Goal: Information Seeking & Learning: Check status

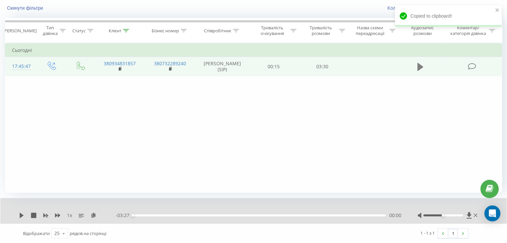
click at [420, 63] on icon at bounding box center [420, 66] width 6 height 9
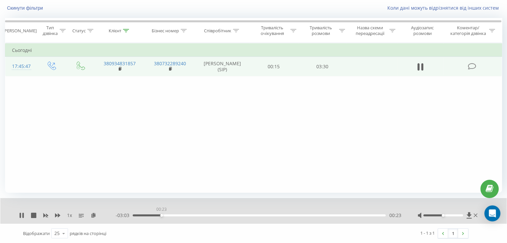
click at [161, 216] on div "00:23" at bounding box center [259, 216] width 253 height 2
click at [193, 215] on div "00:25" at bounding box center [259, 216] width 253 height 2
click at [213, 215] on div "00:50" at bounding box center [259, 216] width 253 height 2
click at [240, 215] on div "01:06" at bounding box center [259, 216] width 253 height 2
click at [261, 215] on div "01:28" at bounding box center [259, 216] width 253 height 2
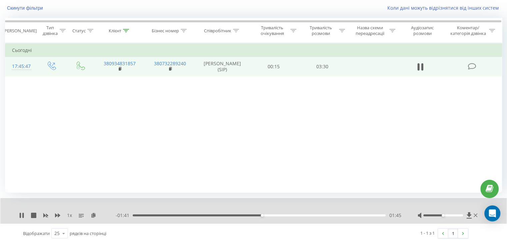
click at [284, 215] on div "01:45" at bounding box center [259, 216] width 253 height 2
click at [311, 215] on div "02:05" at bounding box center [259, 216] width 253 height 2
click at [327, 215] on div "02:38" at bounding box center [259, 216] width 253 height 2
click at [345, 215] on div "02:38" at bounding box center [259, 216] width 253 height 2
click at [362, 217] on div "- 00:33 02:53 02:53" at bounding box center [258, 215] width 285 height 7
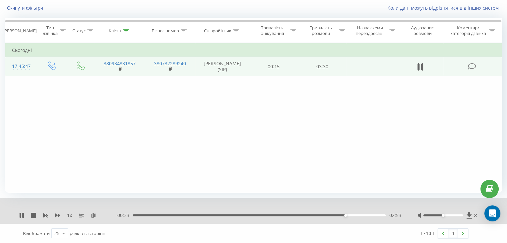
click at [365, 216] on div "- 00:33 02:53 02:53" at bounding box center [258, 215] width 285 height 7
click at [363, 216] on div "02:53" at bounding box center [259, 216] width 253 height 2
click at [22, 219] on div "1 x - 00:18 03:08 03:08" at bounding box center [253, 211] width 506 height 26
click at [22, 217] on icon at bounding box center [22, 215] width 1 height 5
